Goal: Complete application form

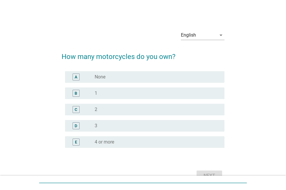
click at [121, 89] on div "B radio_button_unchecked 1" at bounding box center [145, 93] width 160 height 12
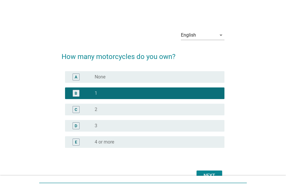
click at [224, 177] on div at bounding box center [143, 183] width 286 height 14
click at [208, 169] on div "Next" at bounding box center [143, 176] width 163 height 14
click at [208, 171] on button "Next" at bounding box center [210, 176] width 26 height 10
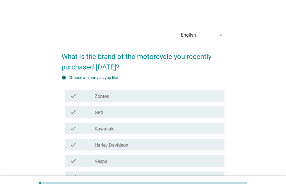
click at [207, 41] on div "English arrow_drop_down" at bounding box center [203, 38] width 44 height 15
click at [206, 38] on div "English" at bounding box center [198, 35] width 35 height 9
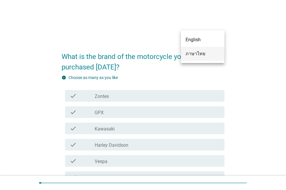
click at [197, 57] on div "ภาษาไทย" at bounding box center [203, 53] width 34 height 7
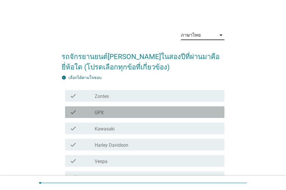
click at [112, 115] on div "check_box_outline_blank GPX" at bounding box center [157, 112] width 125 height 7
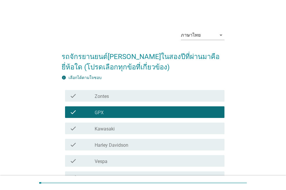
click at [142, 105] on div "check check_box_outline_blank GPX" at bounding box center [143, 112] width 163 height 16
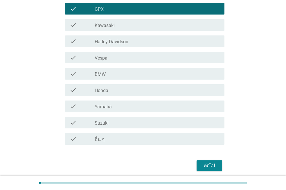
scroll to position [116, 0]
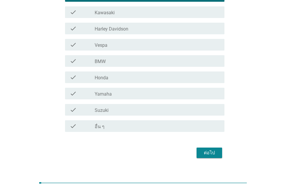
click at [111, 93] on label "Yamaha" at bounding box center [103, 94] width 17 height 6
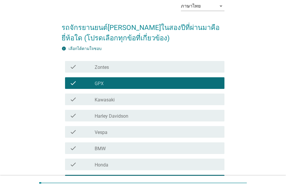
click at [126, 84] on div "check_box_outline_blank GPX" at bounding box center [157, 83] width 125 height 7
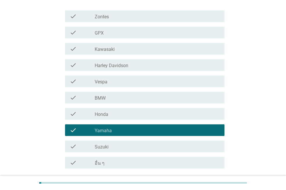
scroll to position [126, 0]
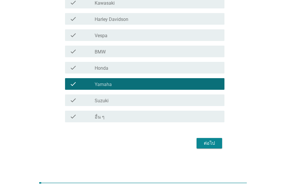
click at [214, 141] on div "ต่อไป" at bounding box center [209, 143] width 16 height 7
